Goal: Task Accomplishment & Management: Complete application form

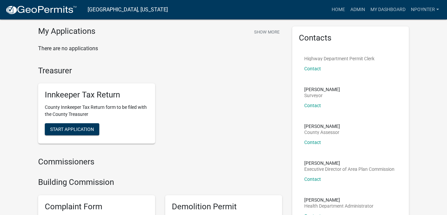
scroll to position [33, 0]
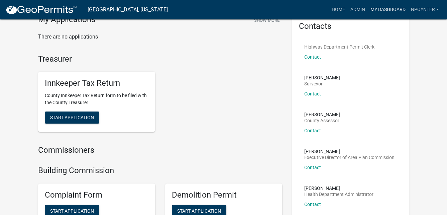
click at [385, 7] on link "My Dashboard" at bounding box center [388, 9] width 40 height 13
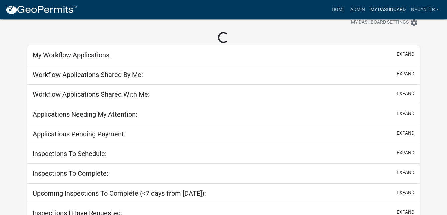
scroll to position [53, 0]
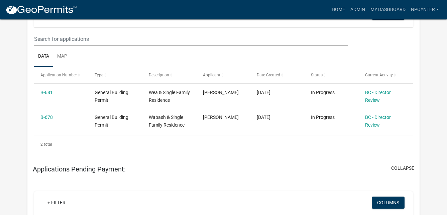
scroll to position [146, 0]
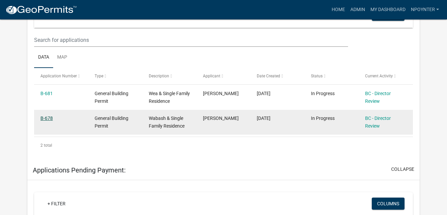
click at [45, 119] on link "B-678" at bounding box center [46, 117] width 12 height 5
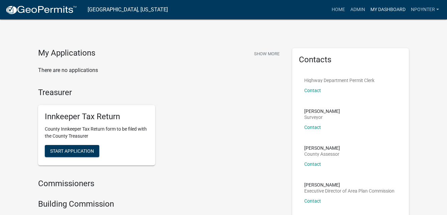
click at [382, 8] on link "My Dashboard" at bounding box center [388, 9] width 40 height 13
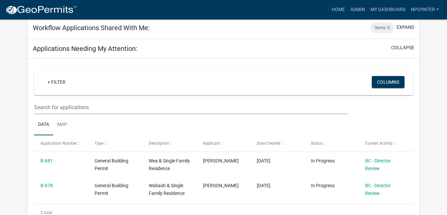
scroll to position [112, 0]
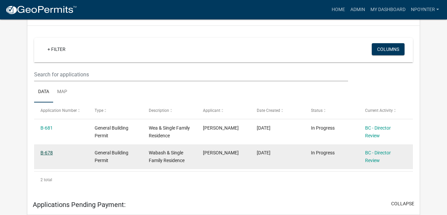
click at [51, 152] on link "B-678" at bounding box center [46, 152] width 12 height 5
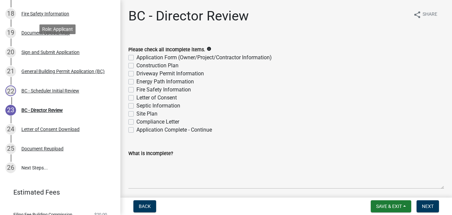
scroll to position [401, 0]
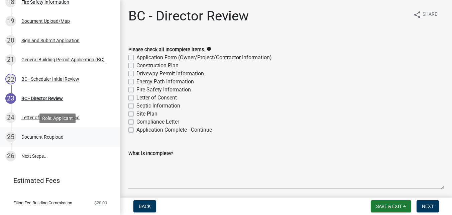
click at [52, 136] on div "Document Reupload" at bounding box center [42, 136] width 42 height 5
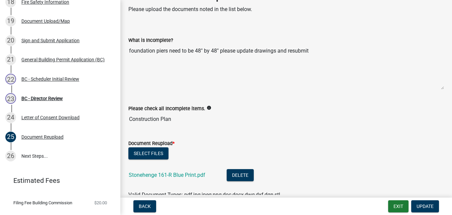
scroll to position [33, 0]
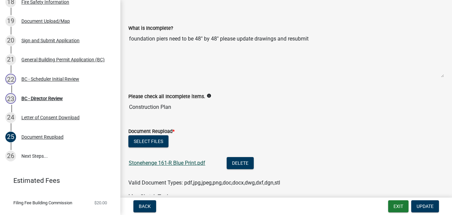
click at [134, 165] on link "Stonehenge 161-R Blue Print.pdf" at bounding box center [167, 162] width 77 height 6
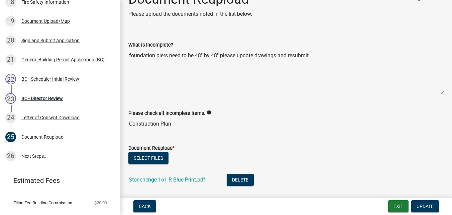
scroll to position [0, 0]
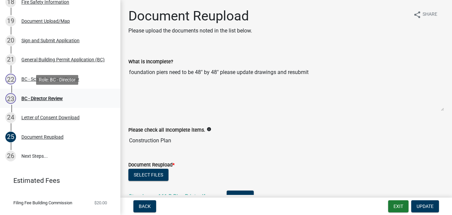
click at [25, 98] on div "BC - Director Review" at bounding box center [41, 98] width 41 height 5
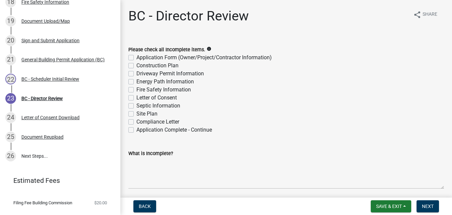
click at [136, 129] on label "Application Complete - Continue" at bounding box center [174, 130] width 76 height 8
click at [136, 129] on input "Application Complete - Continue" at bounding box center [138, 128] width 4 height 4
checkbox input "true"
checkbox input "false"
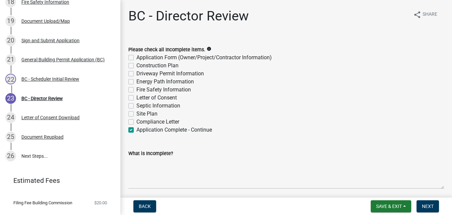
checkbox input "false"
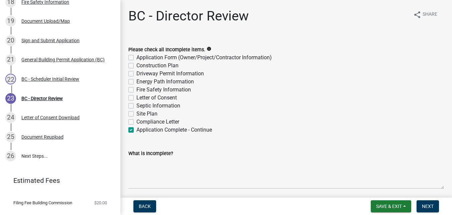
checkbox input "false"
checkbox input "true"
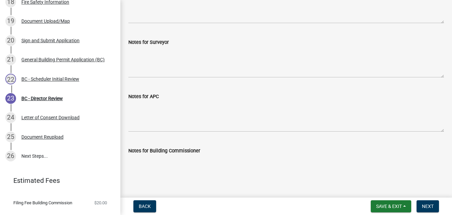
scroll to position [167, 0]
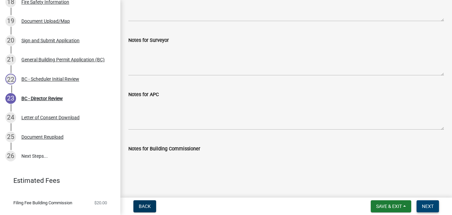
click at [433, 209] on button "Next" at bounding box center [427, 206] width 22 height 12
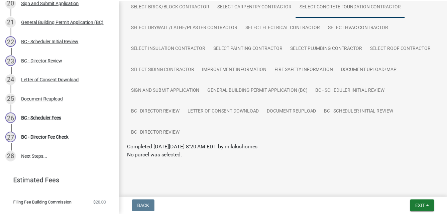
scroll to position [80, 0]
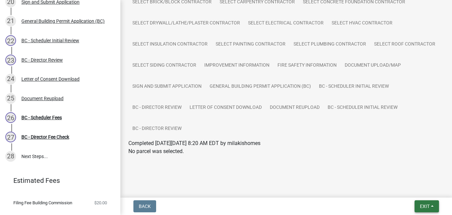
click at [430, 208] on button "Exit" at bounding box center [426, 206] width 24 height 12
click at [418, 188] on button "Save & Exit" at bounding box center [411, 188] width 53 height 16
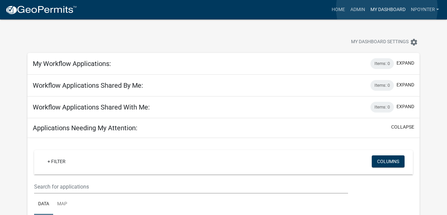
click at [386, 8] on link "My Dashboard" at bounding box center [388, 9] width 40 height 13
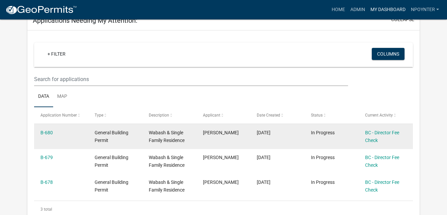
scroll to position [167, 0]
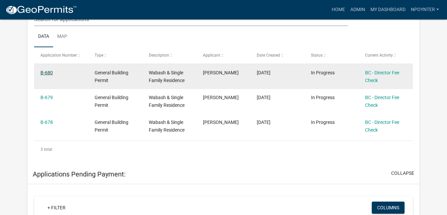
click at [47, 70] on link "B-680" at bounding box center [46, 72] width 12 height 5
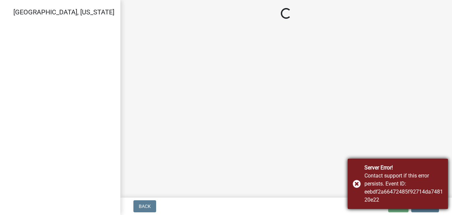
click at [357, 184] on div "Server Error! Contact support if this error persists. Event ID: eebdf2a66472485…" at bounding box center [397, 183] width 100 height 50
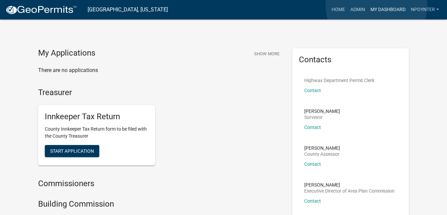
click at [376, 6] on link "My Dashboard" at bounding box center [388, 9] width 40 height 13
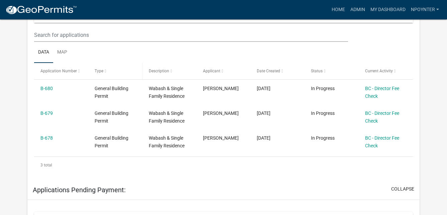
scroll to position [167, 0]
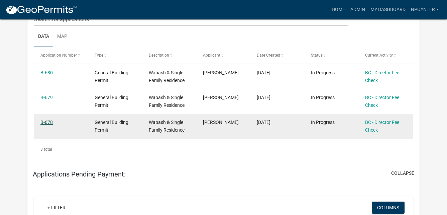
click at [45, 122] on link "B-678" at bounding box center [46, 121] width 12 height 5
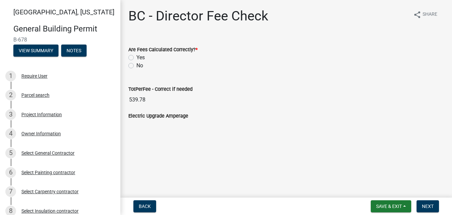
click at [136, 59] on label "Yes" at bounding box center [140, 57] width 8 height 8
click at [136, 58] on input "Yes" at bounding box center [138, 55] width 4 height 4
radio input "true"
click at [428, 210] on button "Next" at bounding box center [427, 206] width 22 height 12
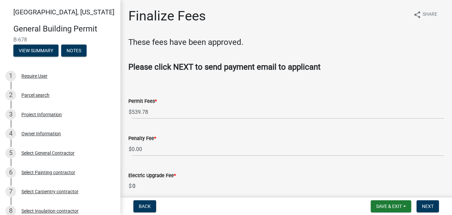
scroll to position [30, 0]
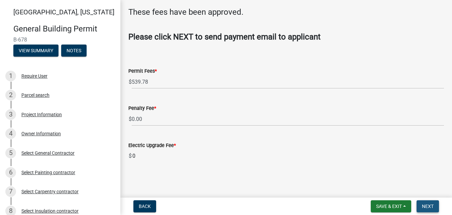
click at [431, 207] on span "Next" at bounding box center [428, 205] width 12 height 5
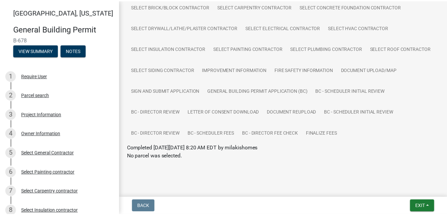
scroll to position [80, 0]
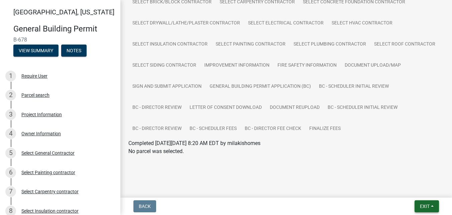
click at [424, 205] on span "Exit" at bounding box center [425, 205] width 10 height 5
click at [408, 190] on button "Save & Exit" at bounding box center [411, 188] width 53 height 16
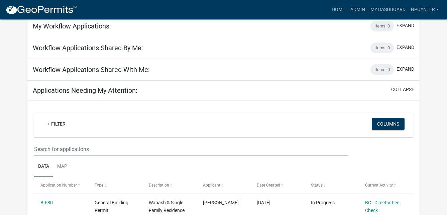
scroll to position [100, 0]
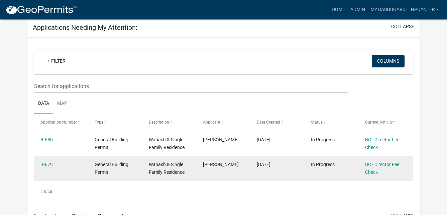
click at [62, 162] on div "B-679" at bounding box center [60, 164] width 41 height 8
click at [373, 165] on link "BC - Director Fee Check" at bounding box center [382, 167] width 34 height 13
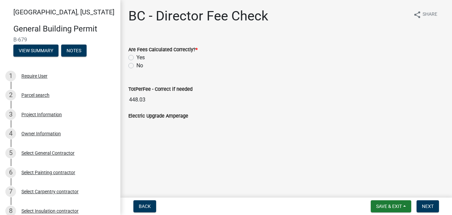
click at [136, 58] on label "Yes" at bounding box center [140, 57] width 8 height 8
click at [136, 58] on input "Yes" at bounding box center [138, 55] width 4 height 4
radio input "true"
click at [424, 204] on span "Next" at bounding box center [428, 205] width 12 height 5
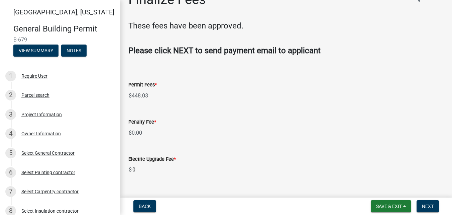
scroll to position [30, 0]
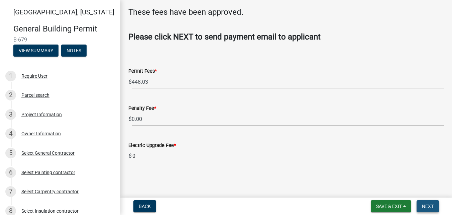
click at [421, 205] on button "Next" at bounding box center [427, 206] width 22 height 12
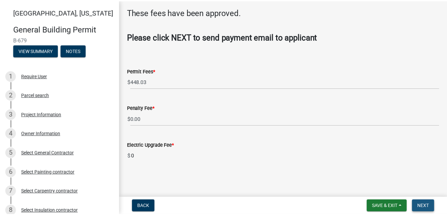
scroll to position [0, 0]
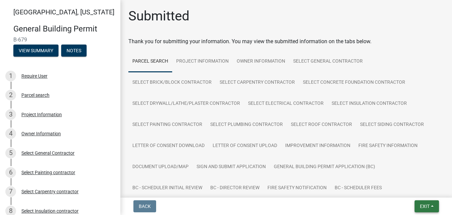
click at [423, 206] on span "Exit" at bounding box center [425, 205] width 10 height 5
click at [398, 189] on button "Save & Exit" at bounding box center [411, 188] width 53 height 16
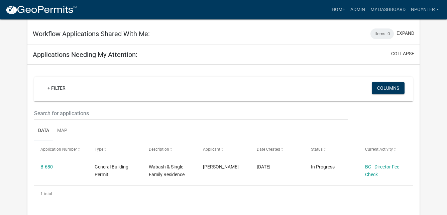
scroll to position [100, 0]
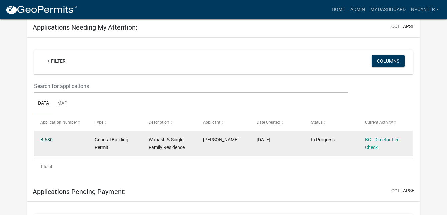
click at [46, 141] on link "B-680" at bounding box center [46, 139] width 12 height 5
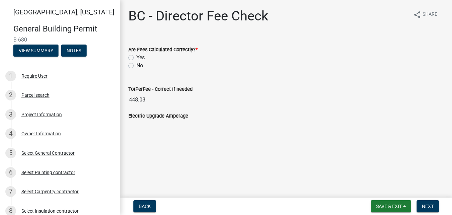
click at [136, 58] on label "Yes" at bounding box center [140, 57] width 8 height 8
click at [136, 58] on input "Yes" at bounding box center [138, 55] width 4 height 4
radio input "true"
click at [428, 207] on span "Next" at bounding box center [428, 205] width 12 height 5
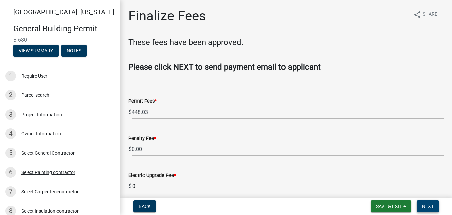
click at [420, 205] on button "Next" at bounding box center [427, 206] width 22 height 12
